Goal: Book appointment/travel/reservation

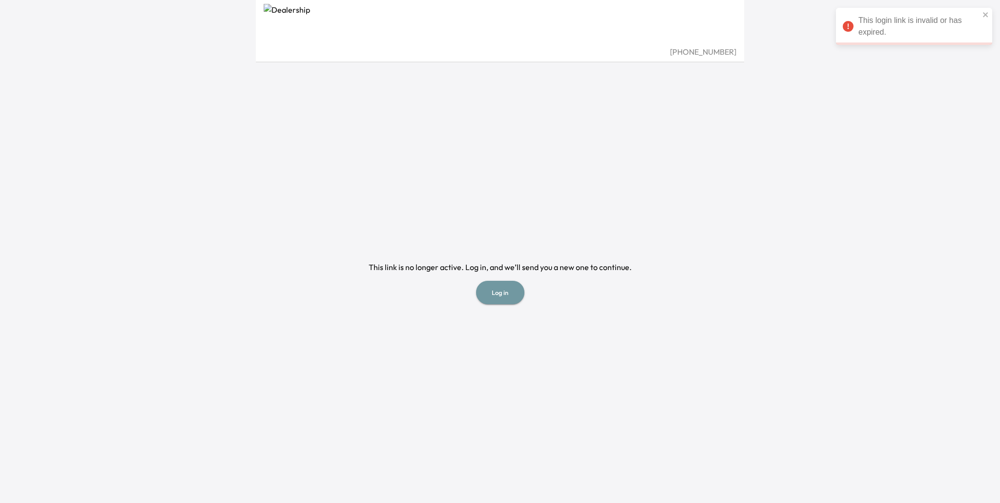
click at [506, 297] on button "Log in" at bounding box center [500, 293] width 48 height 24
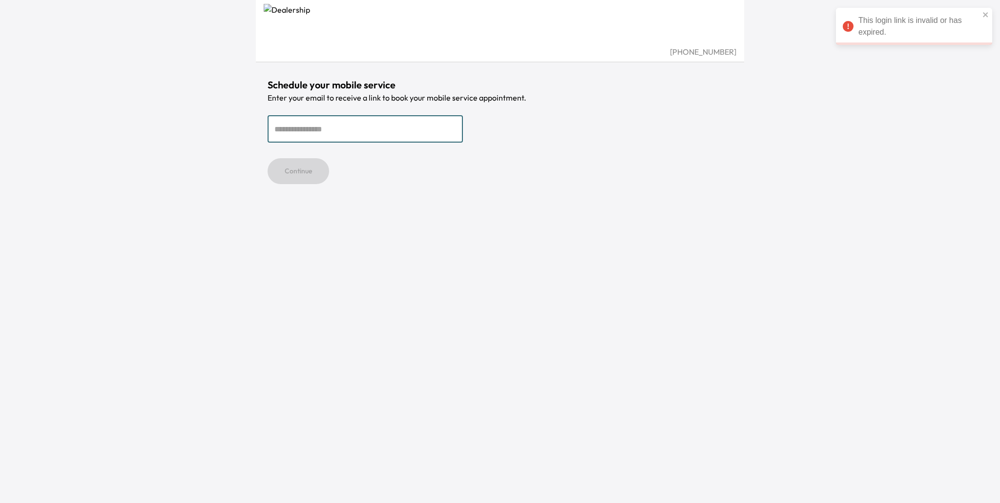
click at [364, 125] on input "email" at bounding box center [365, 128] width 195 height 27
type input "**********"
click at [300, 176] on button "Continue" at bounding box center [299, 171] width 62 height 26
